Goal: Task Accomplishment & Management: Complete application form

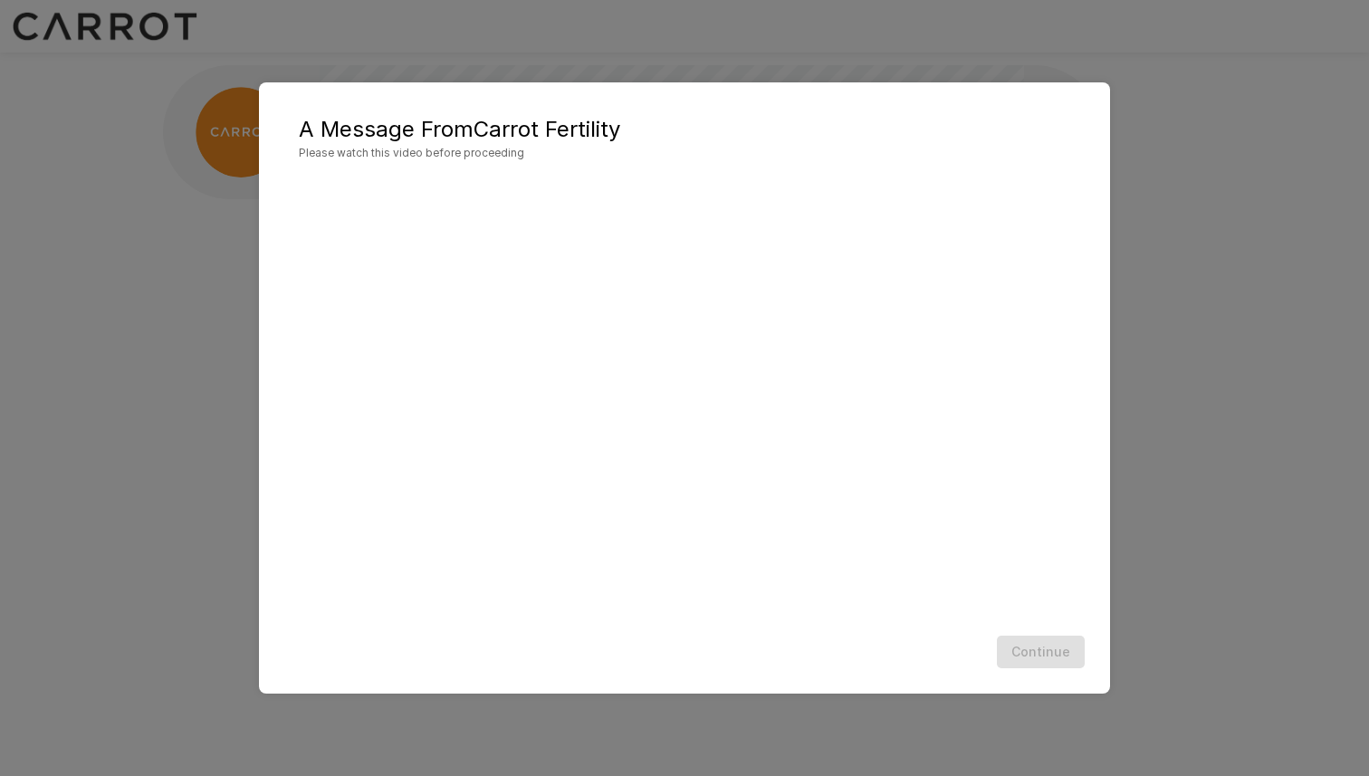
scroll to position [1, 0]
click at [1053, 648] on button "Continue" at bounding box center [1041, 653] width 88 height 34
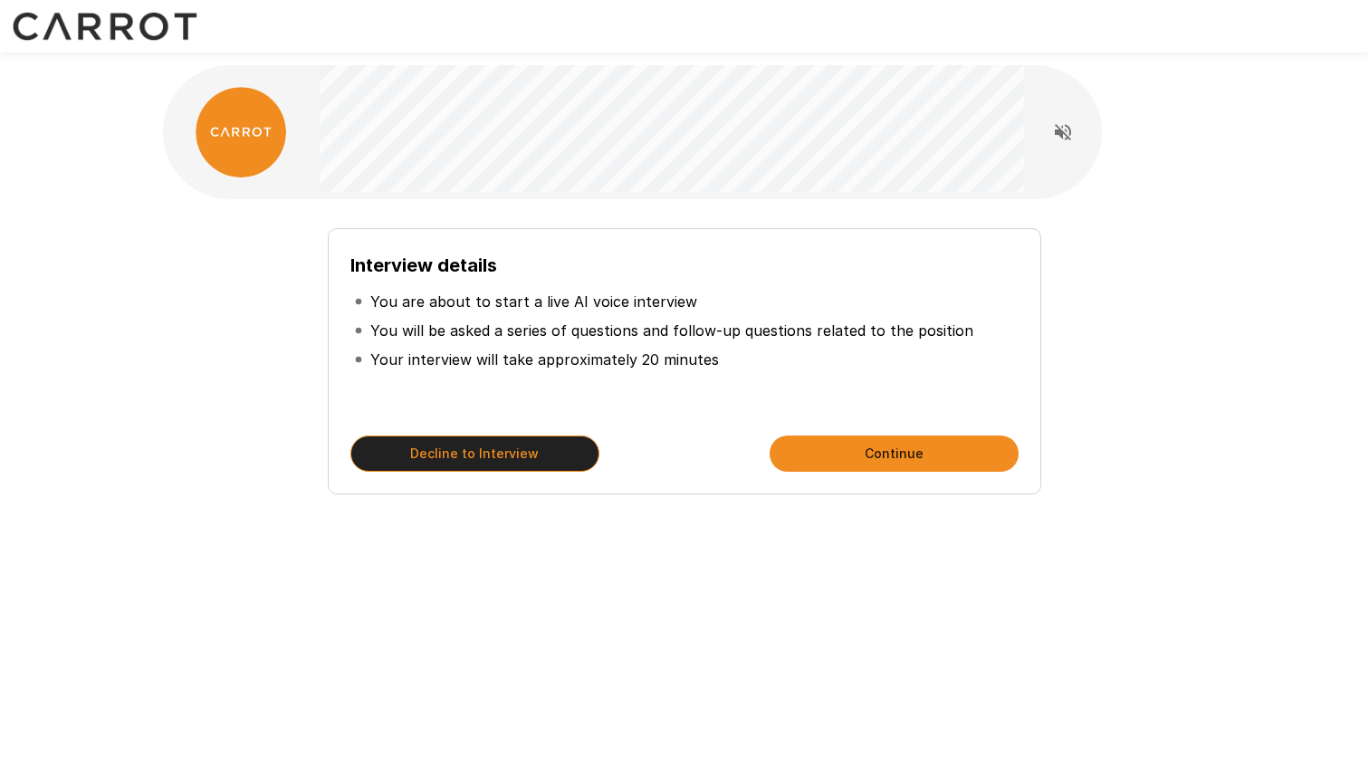
click at [568, 456] on button "Decline to Interview" at bounding box center [474, 454] width 249 height 36
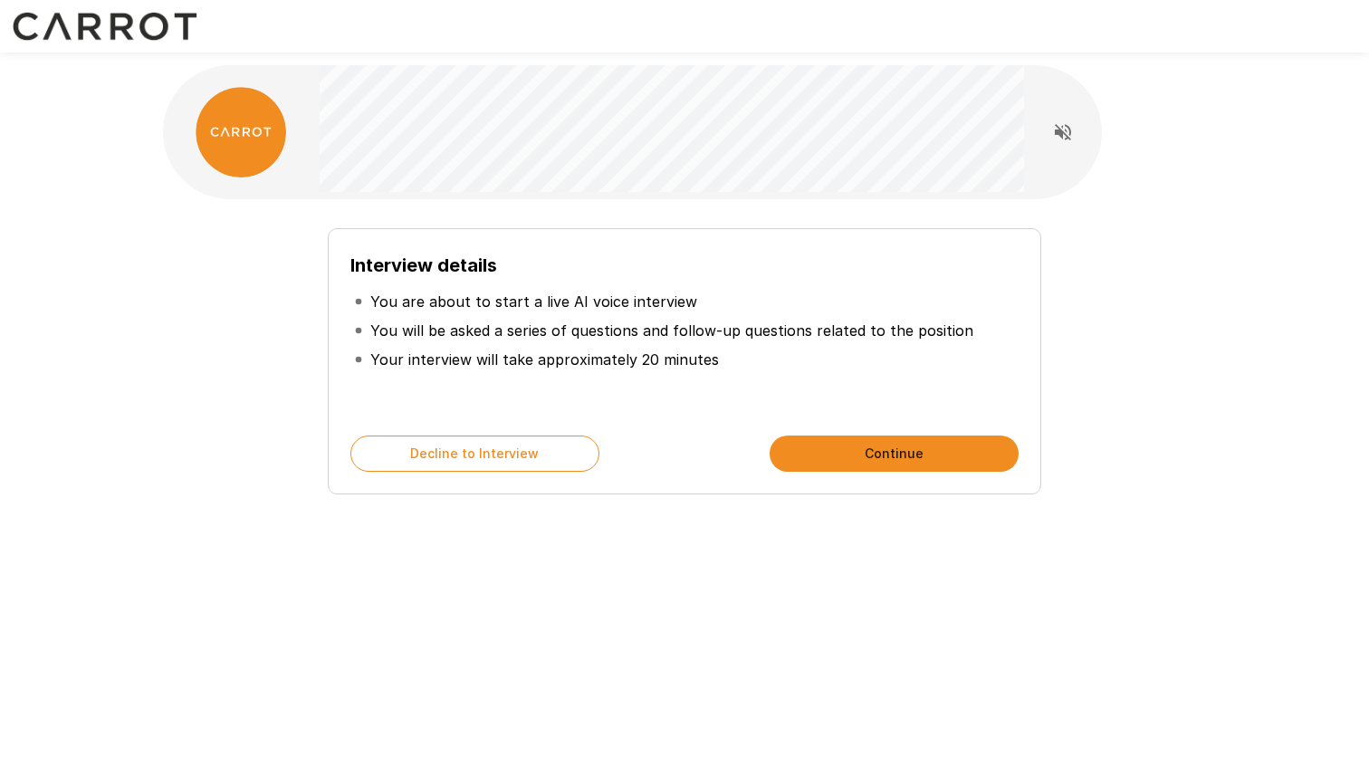
click at [813, 437] on button "Continue" at bounding box center [894, 454] width 249 height 36
